Goal: Information Seeking & Learning: Learn about a topic

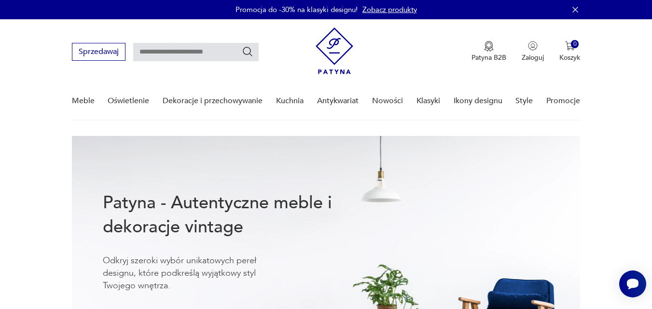
click at [190, 52] on input "text" at bounding box center [196, 52] width 126 height 18
type input "******"
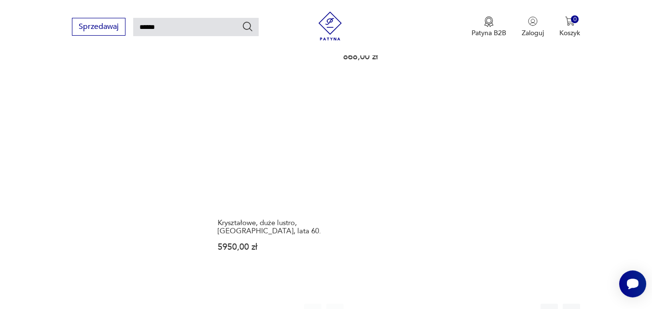
scroll to position [1290, 0]
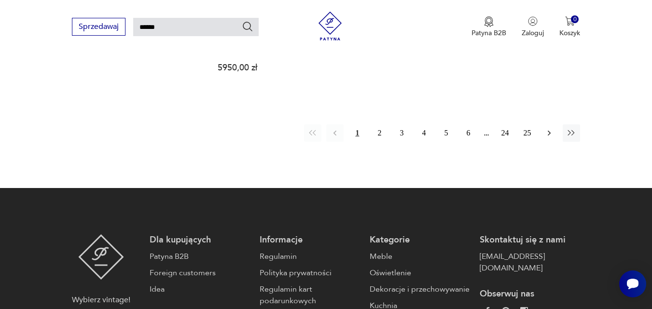
click at [552, 128] on icon "button" at bounding box center [550, 133] width 10 height 10
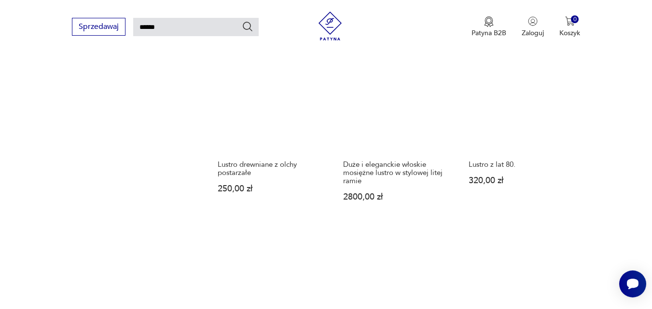
scroll to position [952, 0]
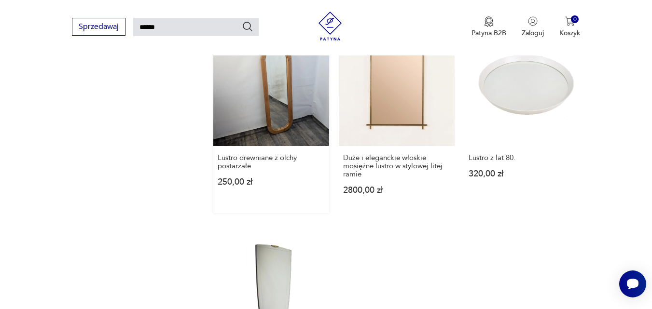
click at [294, 117] on link "Lustro drewniane z olchy postarzałe 250,00 zł" at bounding box center [271, 121] width 116 height 183
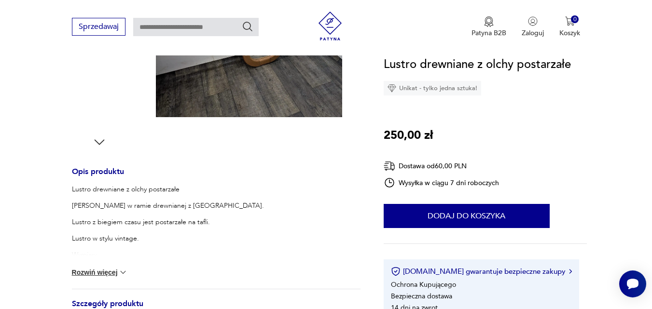
scroll to position [145, 0]
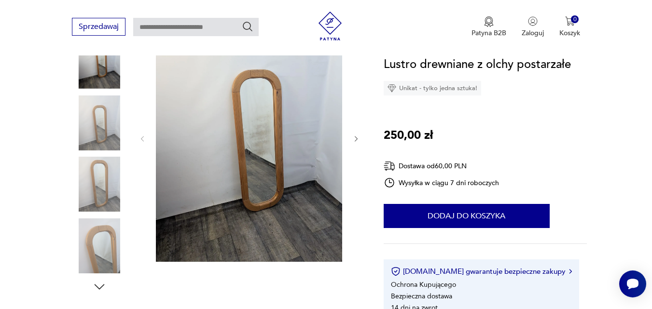
type input "******"
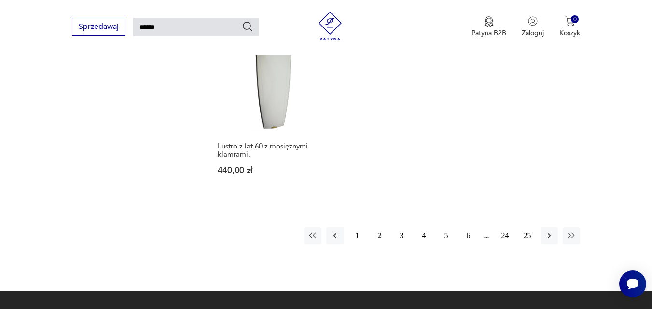
scroll to position [1215, 0]
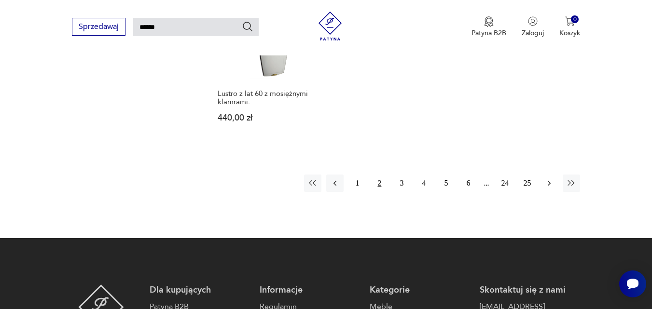
click at [552, 179] on icon "button" at bounding box center [550, 184] width 10 height 10
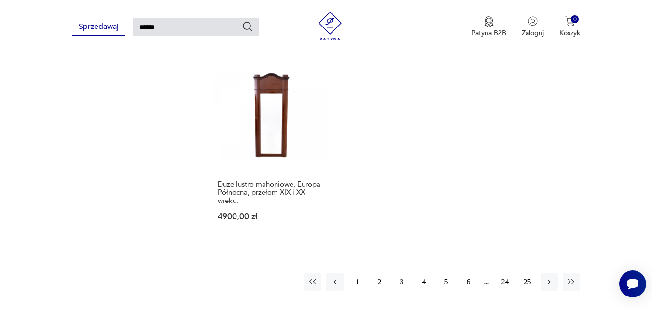
scroll to position [1145, 0]
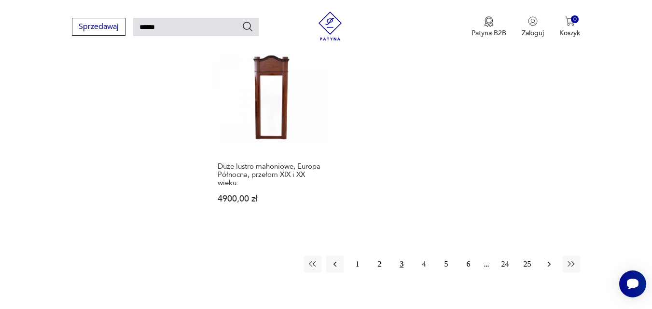
click at [549, 261] on icon "button" at bounding box center [550, 265] width 10 height 10
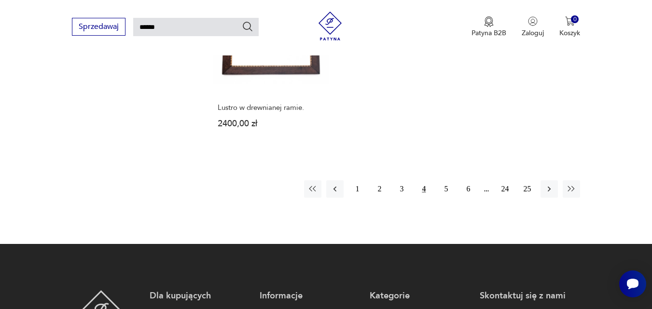
scroll to position [1193, 0]
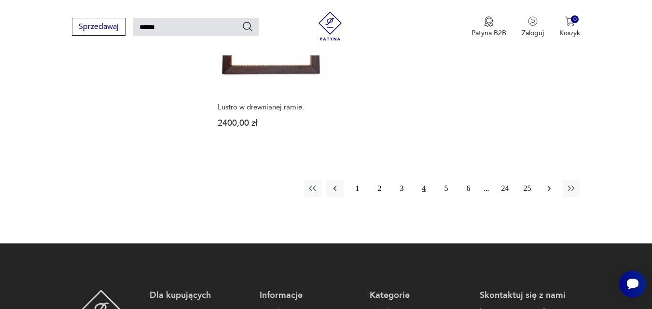
click at [547, 190] on icon "button" at bounding box center [550, 189] width 10 height 10
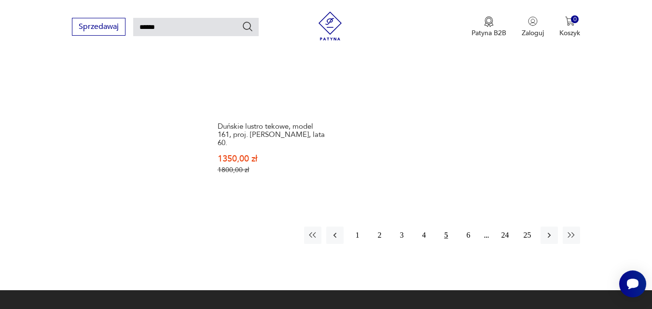
scroll to position [1193, 0]
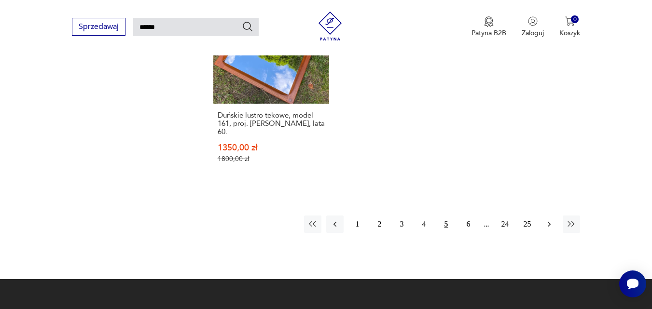
click at [552, 220] on icon "button" at bounding box center [550, 225] width 10 height 10
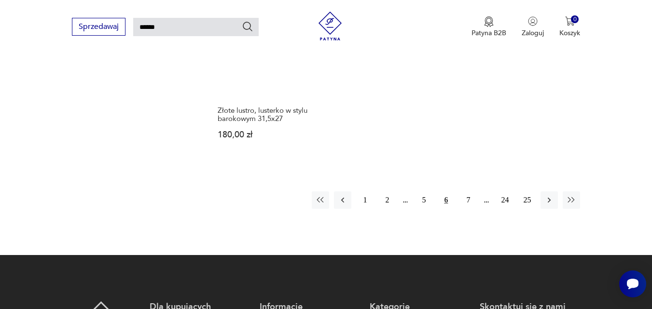
scroll to position [1241, 0]
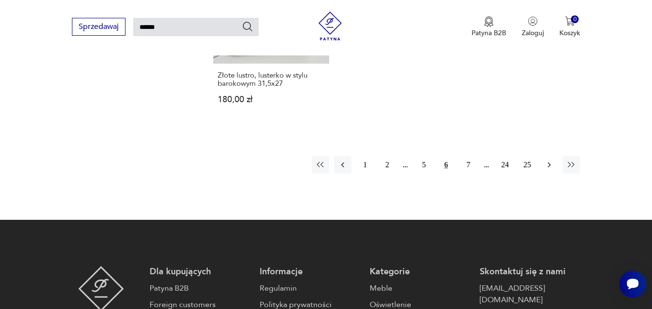
click at [552, 156] on button "button" at bounding box center [549, 164] width 17 height 17
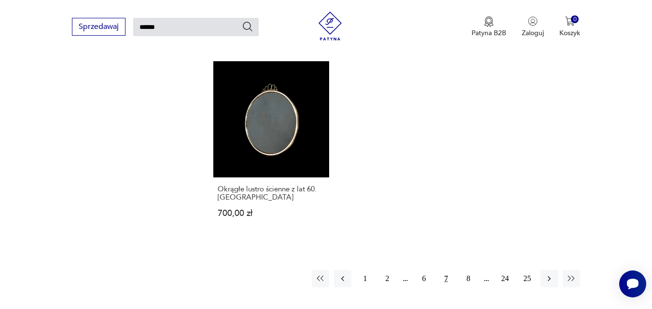
scroll to position [1145, 0]
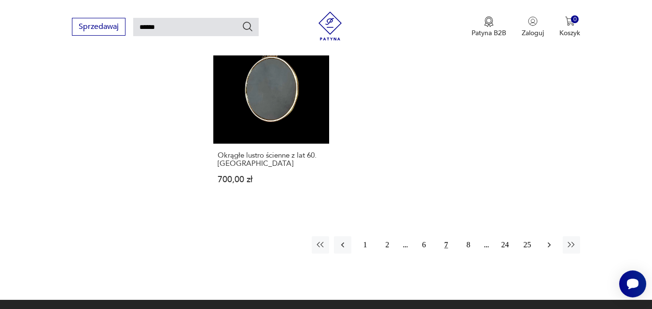
click at [554, 240] on icon "button" at bounding box center [550, 245] width 10 height 10
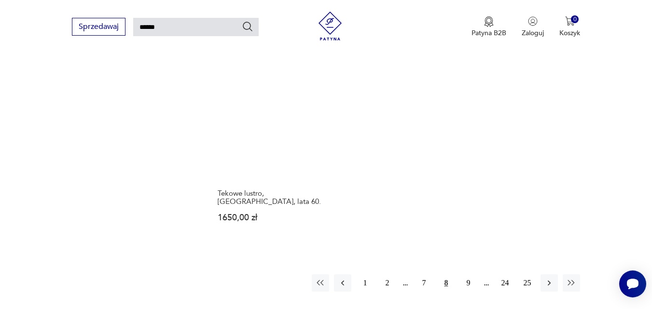
scroll to position [1145, 0]
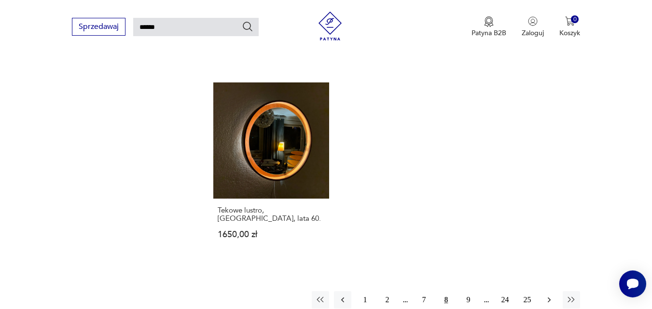
click at [546, 295] on icon "button" at bounding box center [550, 300] width 10 height 10
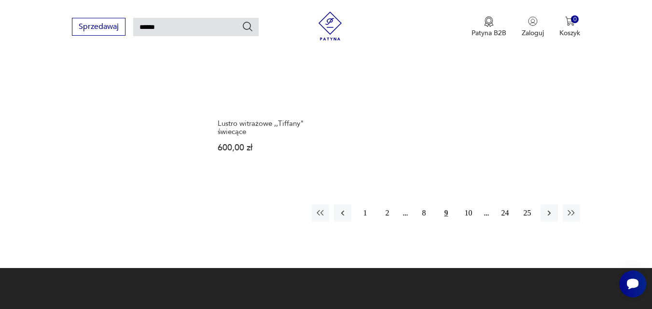
scroll to position [1193, 0]
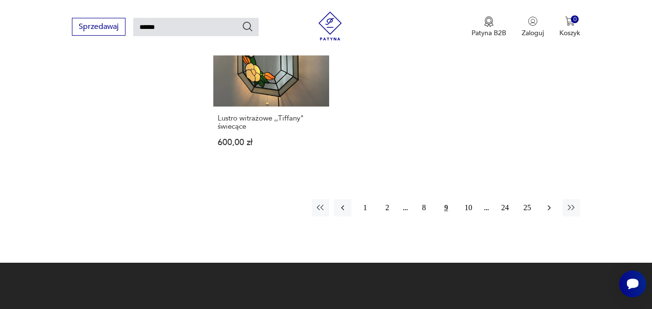
click at [547, 203] on icon "button" at bounding box center [550, 208] width 10 height 10
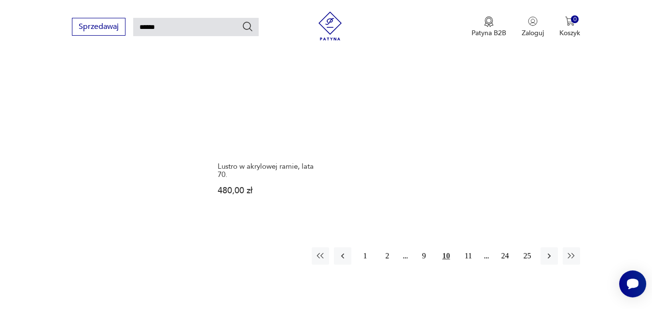
scroll to position [1241, 0]
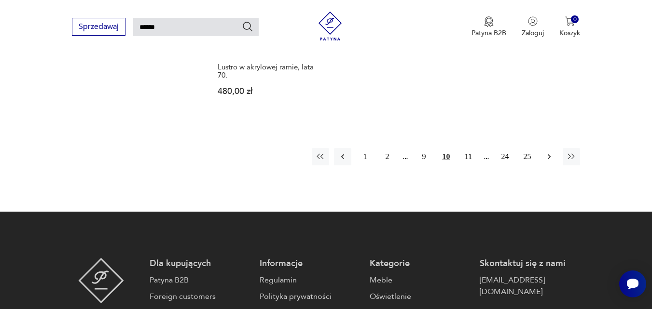
click at [545, 152] on icon "button" at bounding box center [550, 157] width 10 height 10
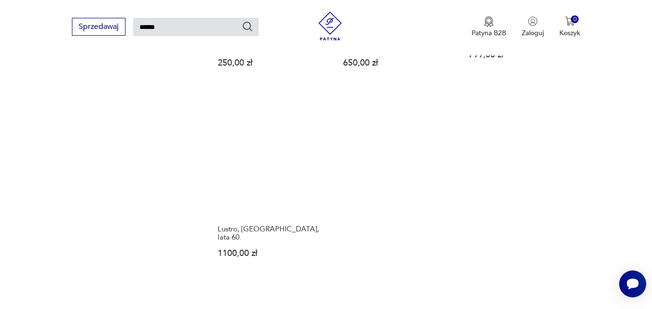
scroll to position [1096, 0]
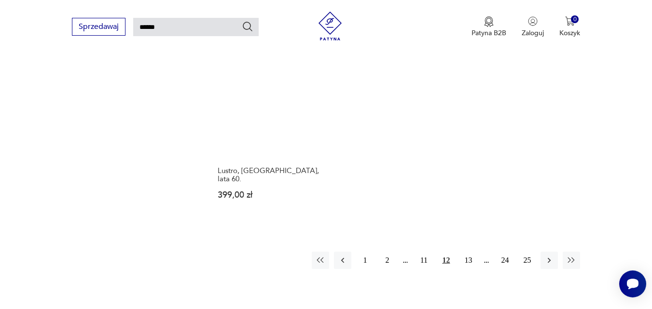
scroll to position [1241, 0]
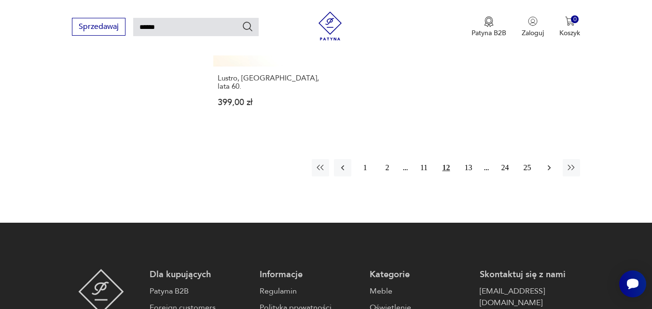
click at [546, 163] on icon "button" at bounding box center [550, 168] width 10 height 10
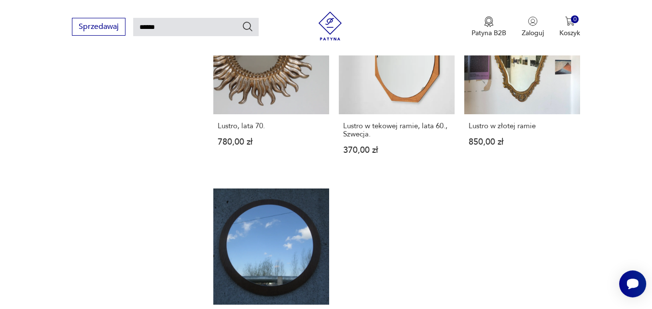
scroll to position [1145, 0]
